Goal: Find specific page/section: Find specific page/section

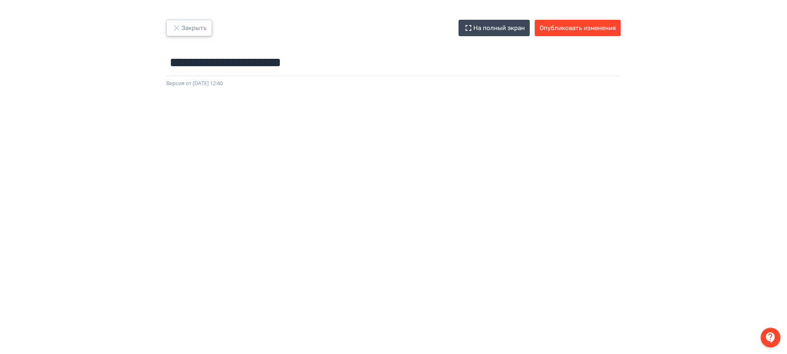
click at [201, 29] on button "Закрыть" at bounding box center [189, 28] width 46 height 16
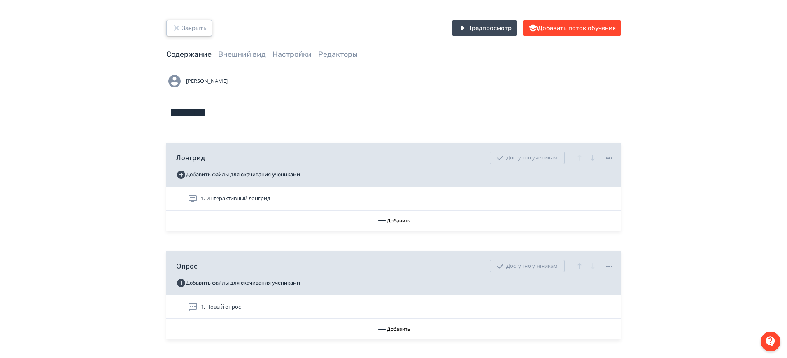
click at [202, 29] on button "Закрыть" at bounding box center [189, 28] width 46 height 16
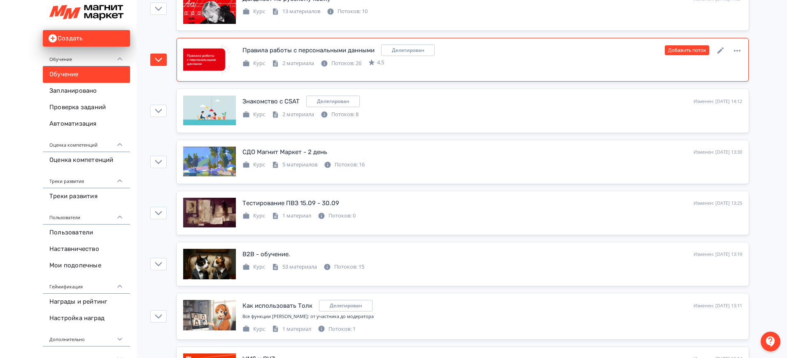
scroll to position [411, 0]
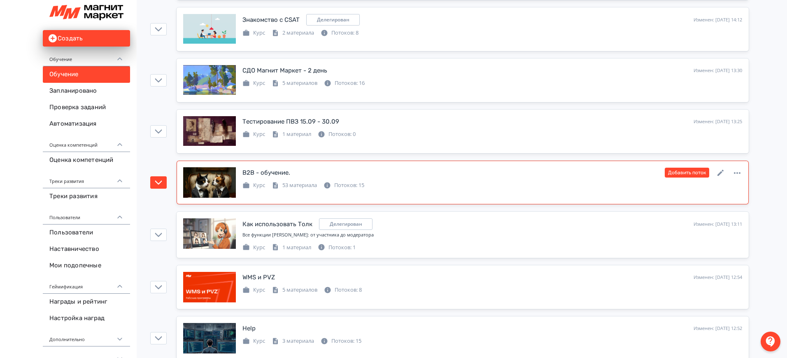
click at [274, 176] on div "B2B - обучение." at bounding box center [266, 172] width 48 height 9
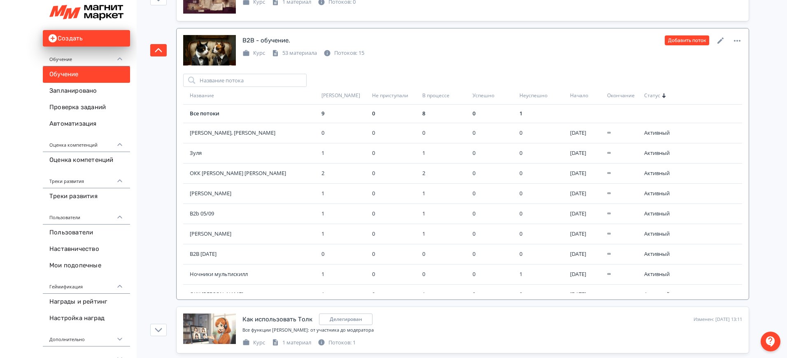
scroll to position [463, 0]
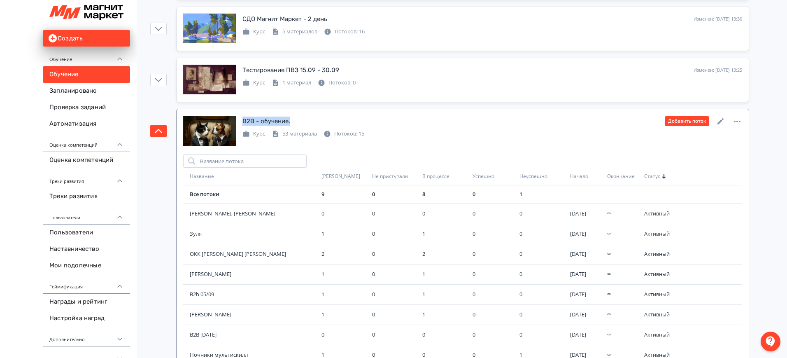
drag, startPoint x: 301, startPoint y: 119, endPoint x: 244, endPoint y: 120, distance: 56.8
click at [244, 120] on div "B2B - обучение. Изменен: [DATE] 13:19 Добавить поток" at bounding box center [492, 121] width 500 height 11
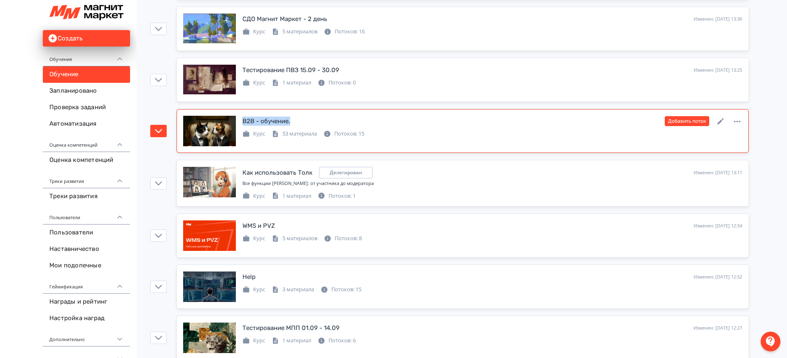
copy div "B2B - обучение."
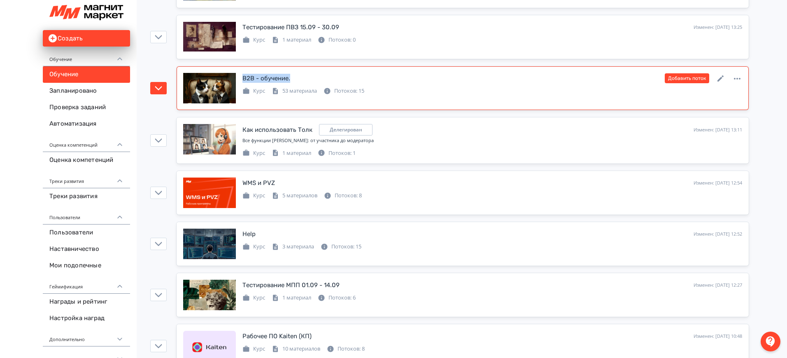
scroll to position [566, 0]
